Goal: Information Seeking & Learning: Learn about a topic

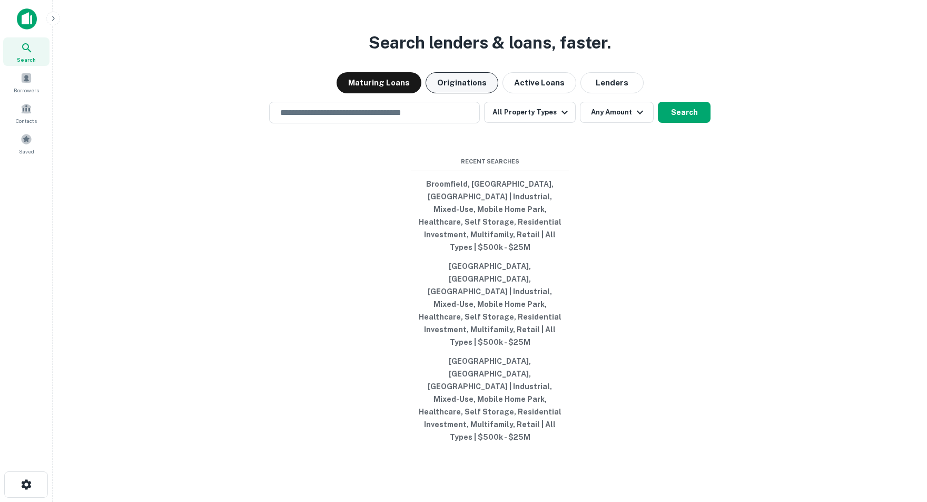
click at [459, 93] on button "Originations" at bounding box center [462, 82] width 73 height 21
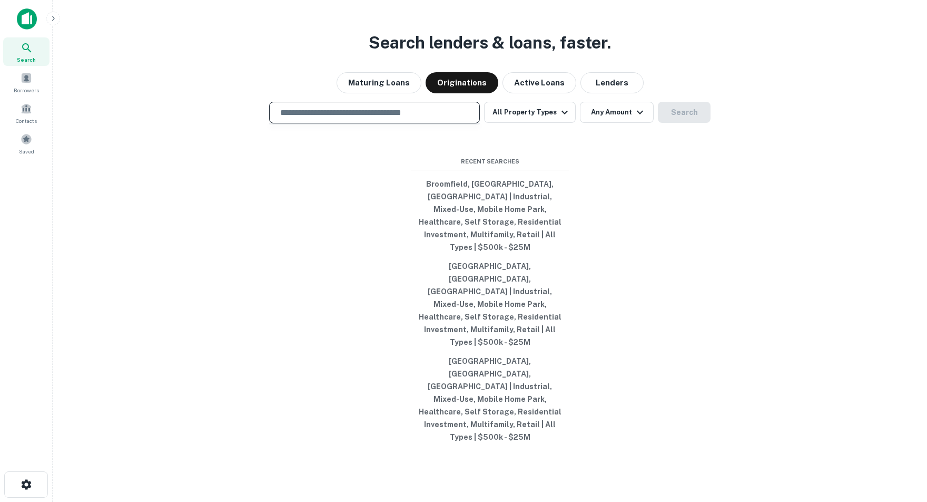
click at [303, 119] on input "text" at bounding box center [374, 112] width 201 height 12
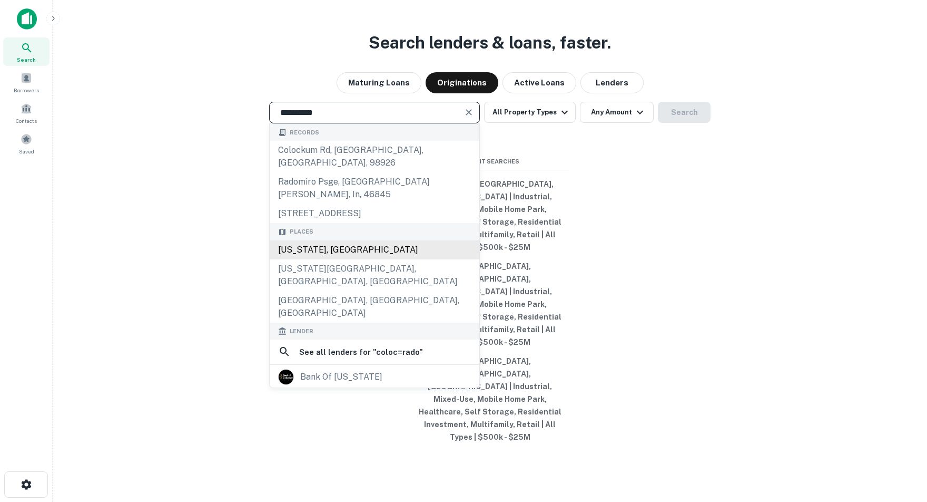
click at [320, 259] on div "[US_STATE], [GEOGRAPHIC_DATA]" at bounding box center [375, 249] width 210 height 19
type input "**********"
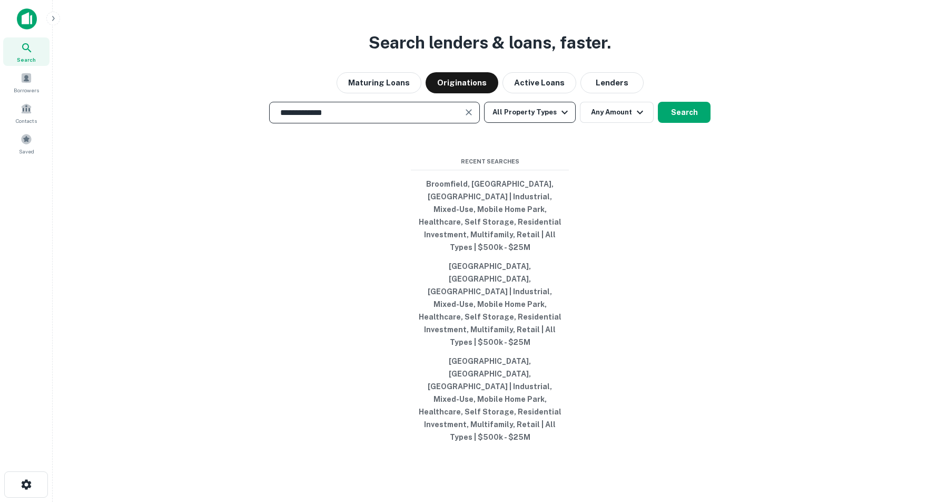
click at [564, 119] on icon "button" at bounding box center [564, 112] width 13 height 13
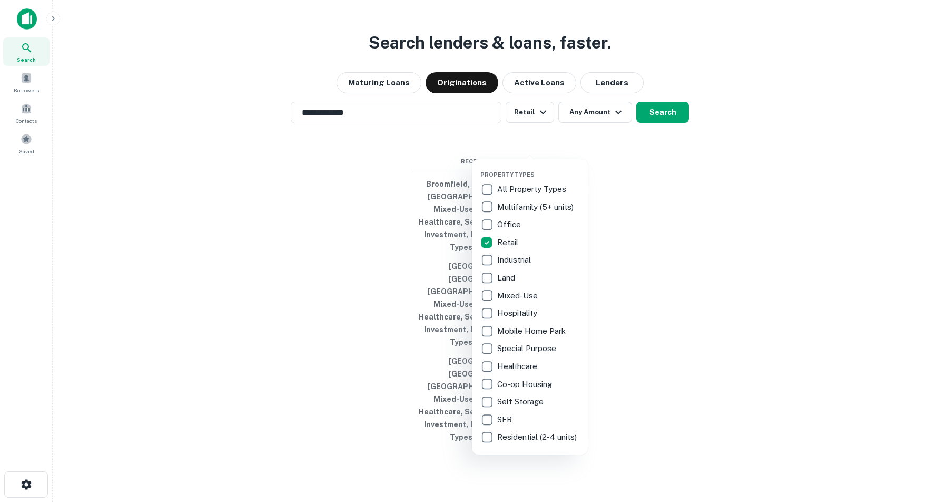
click at [593, 143] on div at bounding box center [463, 251] width 927 height 502
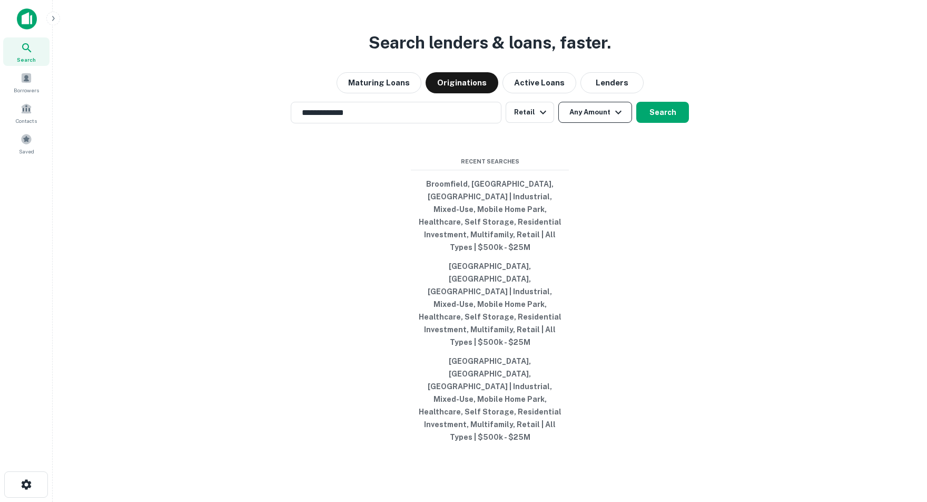
click at [620, 114] on icon "button" at bounding box center [618, 112] width 6 height 4
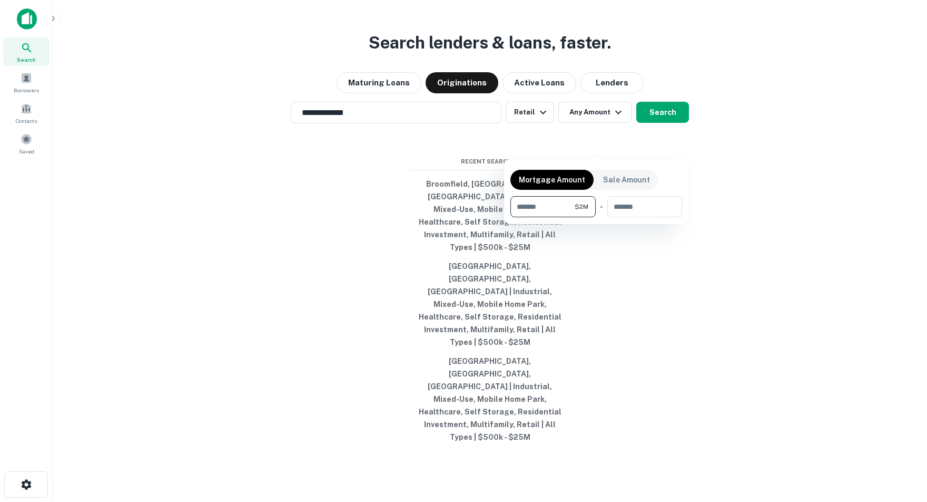
type input "*******"
click at [669, 146] on div at bounding box center [463, 251] width 927 height 502
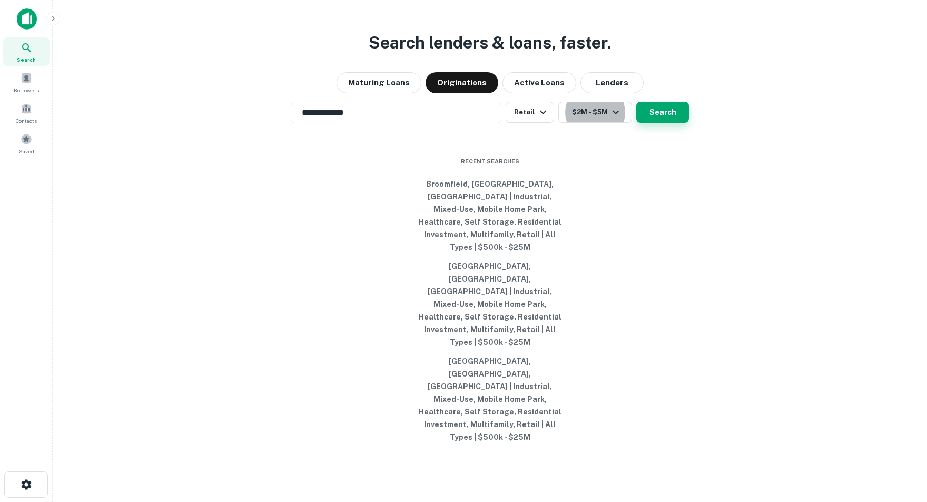
click at [664, 123] on button "Search" at bounding box center [662, 112] width 53 height 21
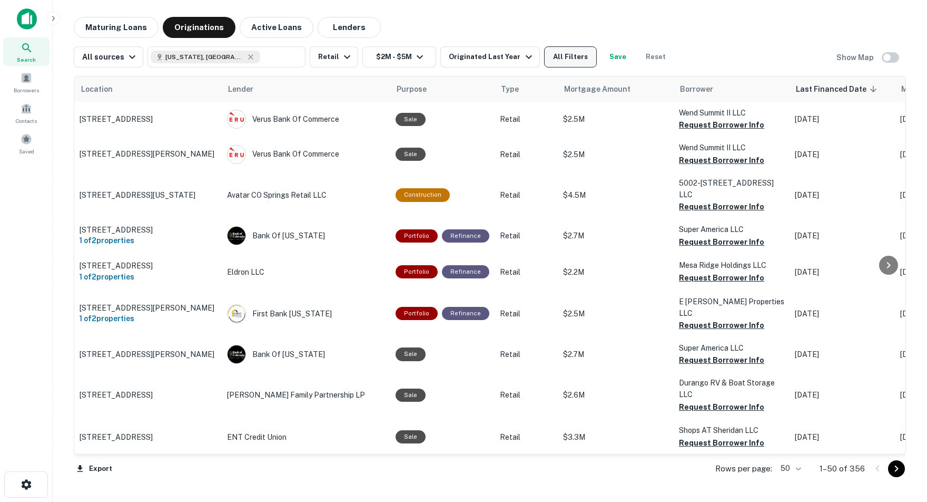
click at [584, 58] on button "All Filters" at bounding box center [570, 56] width 53 height 21
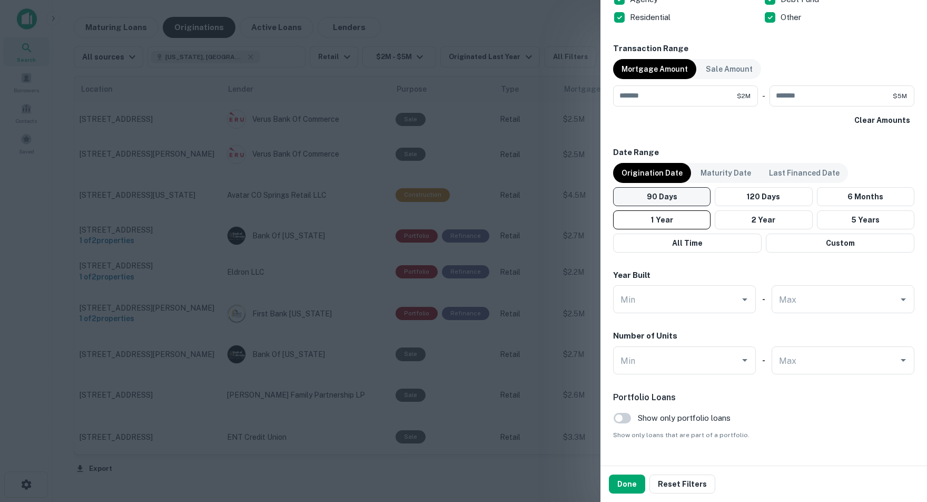
scroll to position [508, 0]
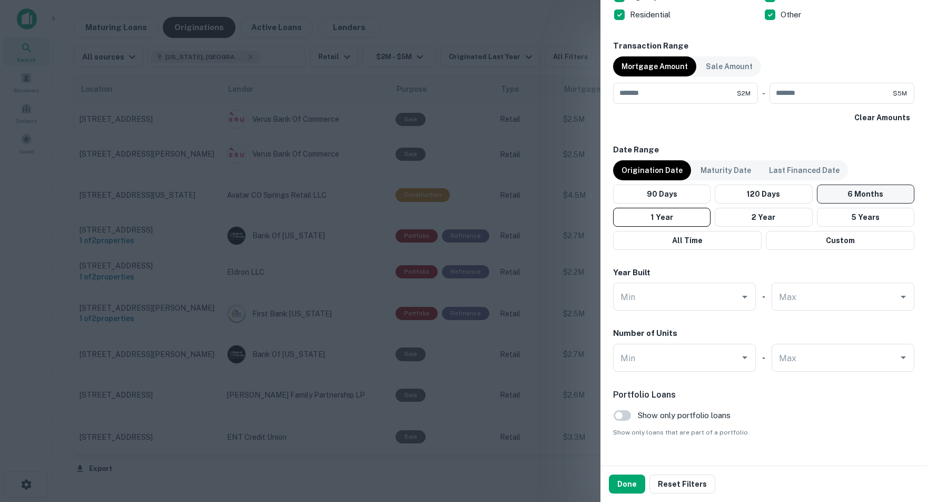
click at [880, 187] on button "6 Months" at bounding box center [865, 193] width 97 height 19
click at [624, 486] on button "Done" at bounding box center [627, 483] width 36 height 19
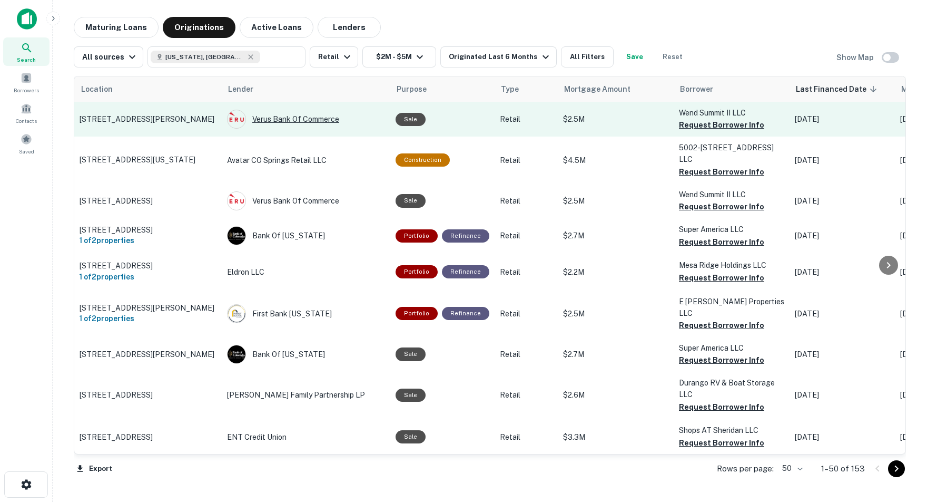
click at [283, 120] on div "Verus Bank Of Commerce" at bounding box center [306, 119] width 158 height 19
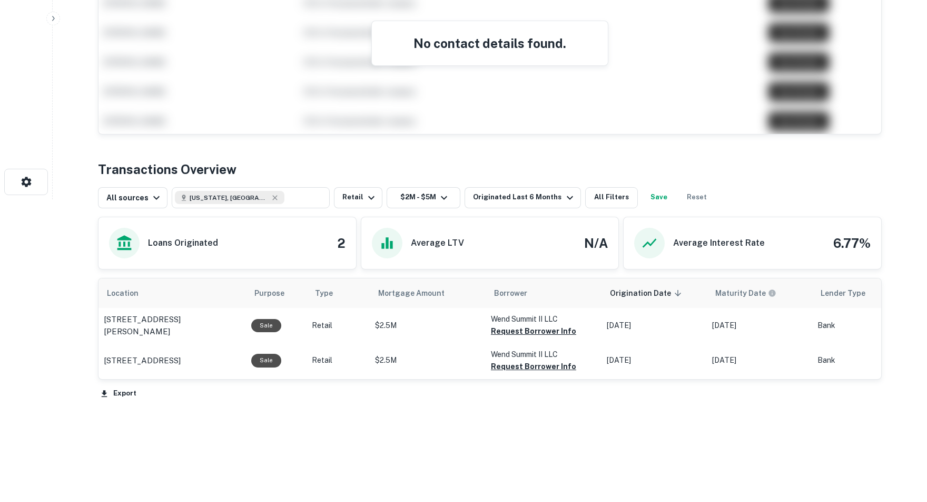
scroll to position [301, 0]
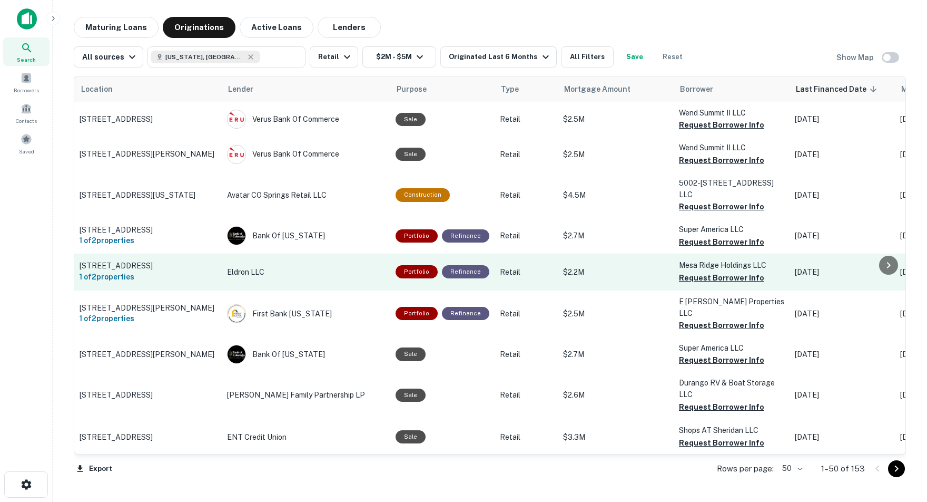
click at [254, 272] on p "Eldron LLC" at bounding box center [306, 272] width 158 height 12
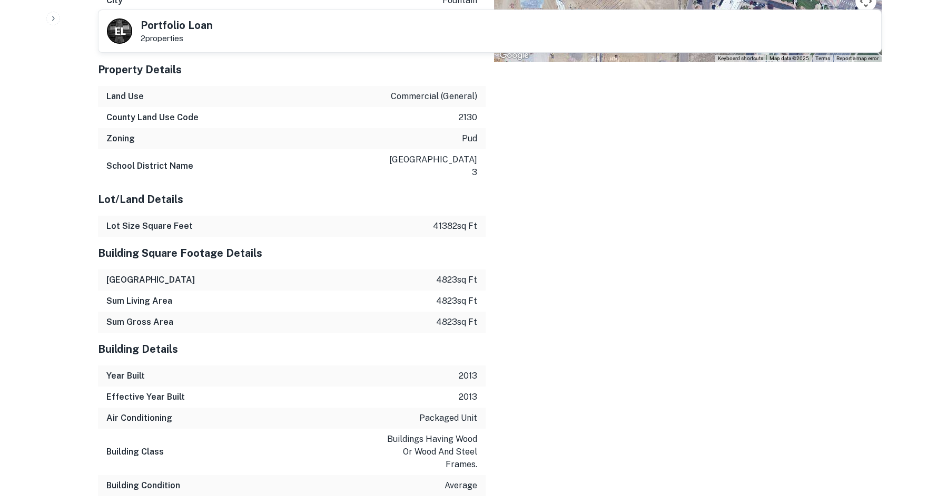
scroll to position [833, 0]
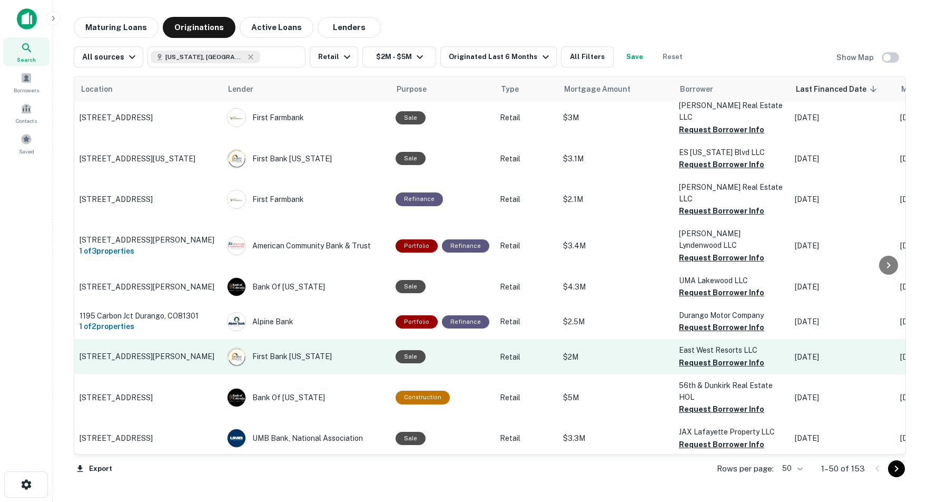
scroll to position [1234, 0]
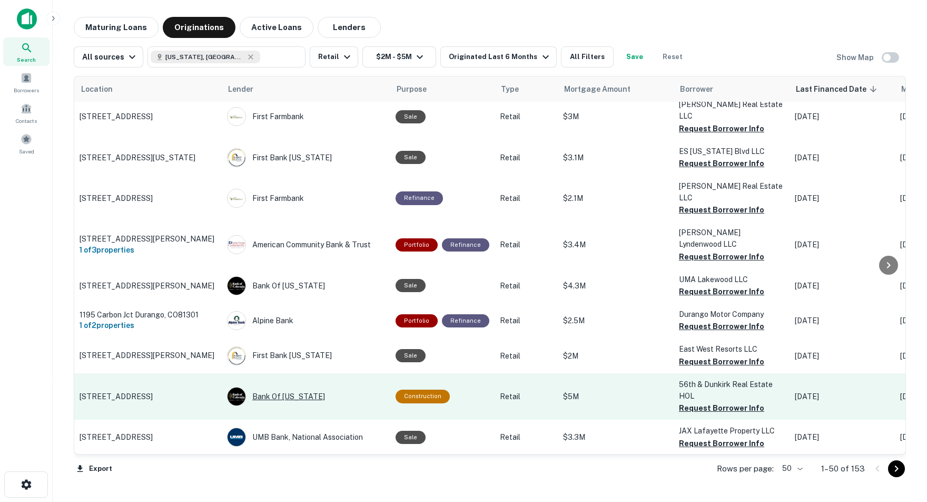
click at [259, 387] on div "Bank Of [US_STATE]" at bounding box center [306, 396] width 158 height 19
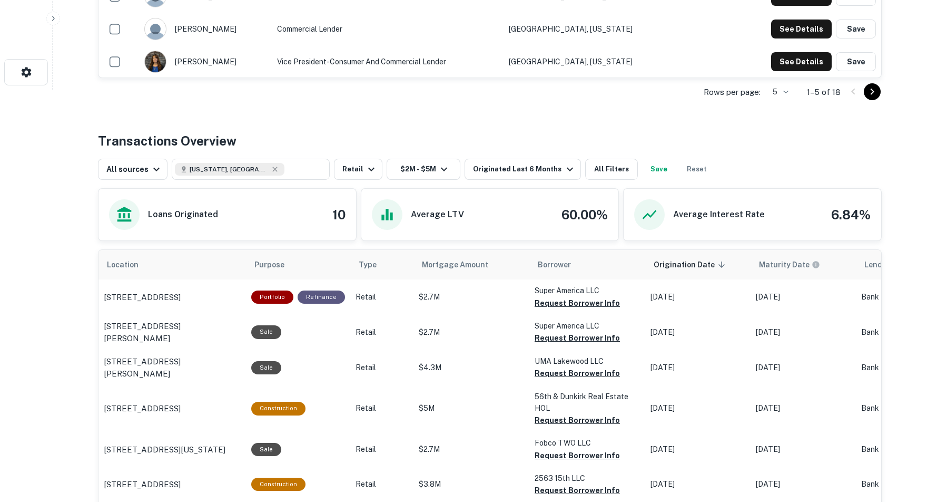
scroll to position [415, 0]
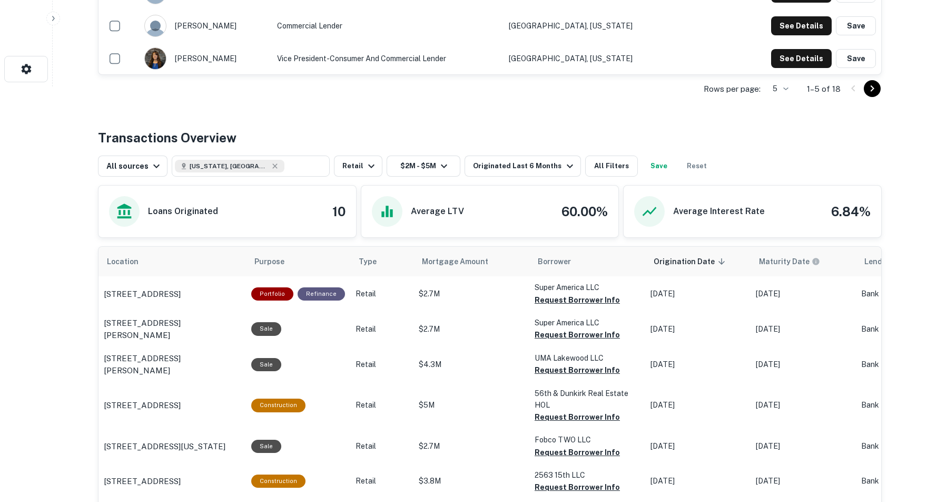
click at [483, 104] on div "Back to search Bank Of [US_STATE] Description Bank of [US_STATE] is a family-ow…" at bounding box center [489, 151] width 809 height 1099
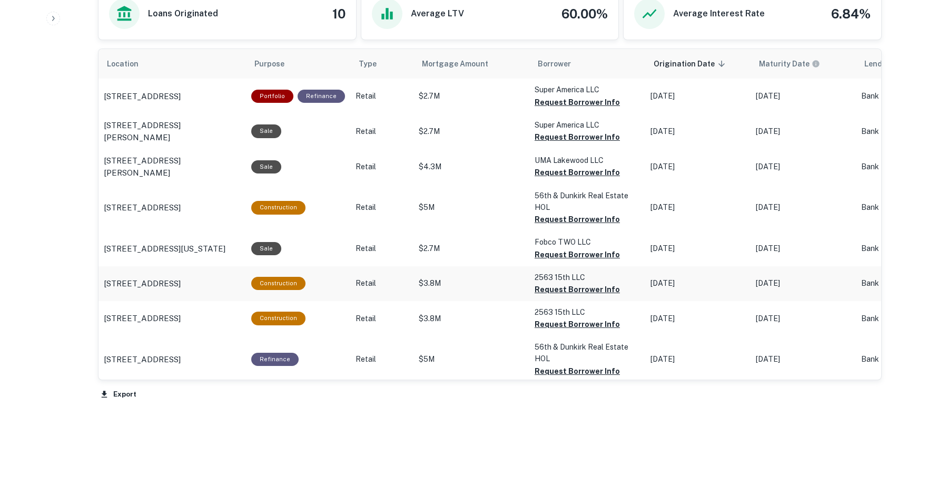
scroll to position [612, 0]
click at [178, 206] on p "[STREET_ADDRESS]" at bounding box center [142, 208] width 77 height 13
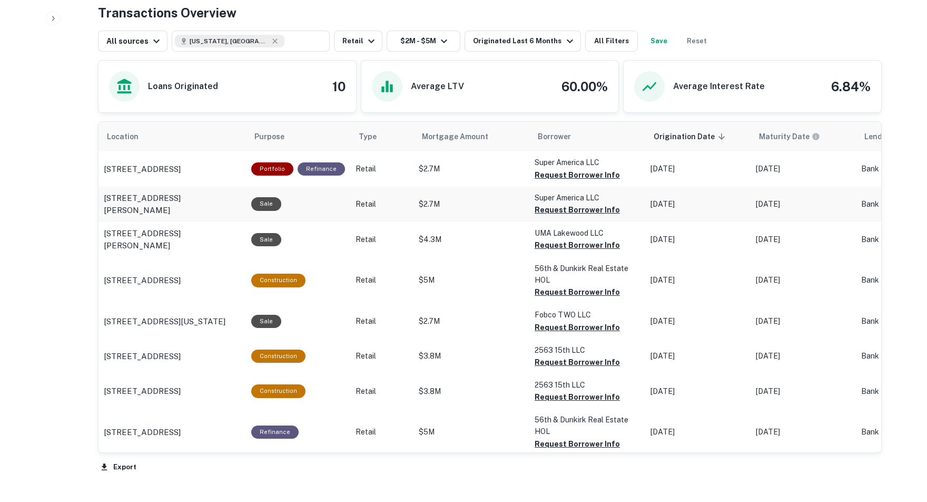
scroll to position [538, 0]
